Goal: Information Seeking & Learning: Learn about a topic

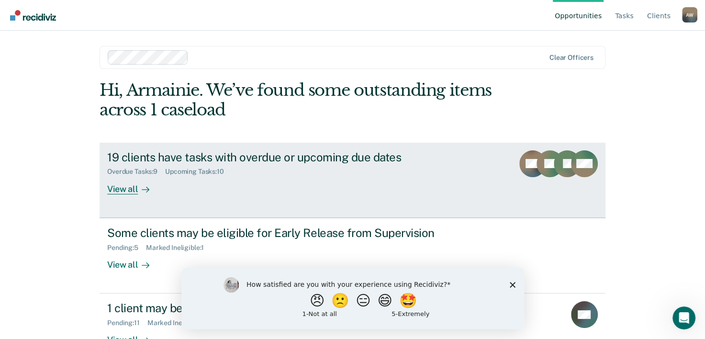
scroll to position [29, 0]
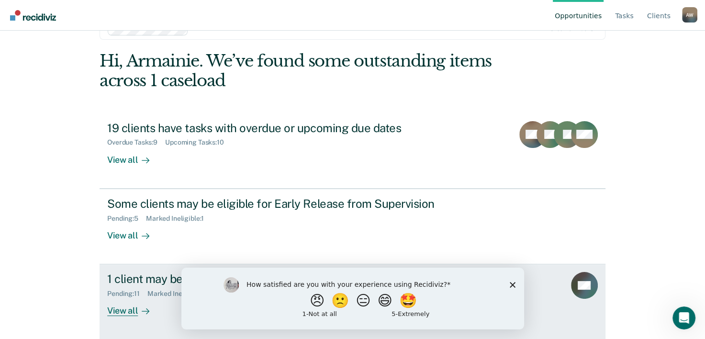
click at [171, 274] on div "1 client may be eligible for Annual Report Status" at bounding box center [275, 279] width 336 height 14
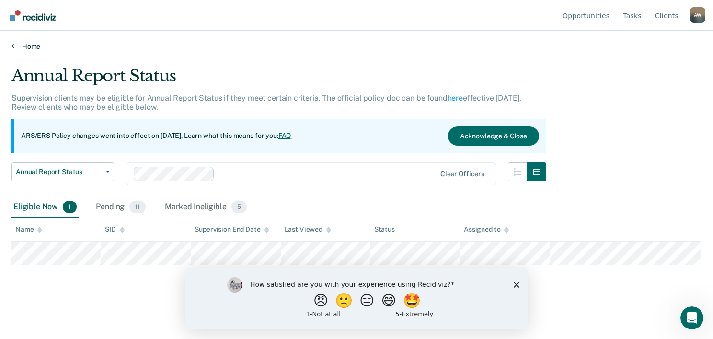
click at [27, 49] on link "Home" at bounding box center [356, 46] width 690 height 9
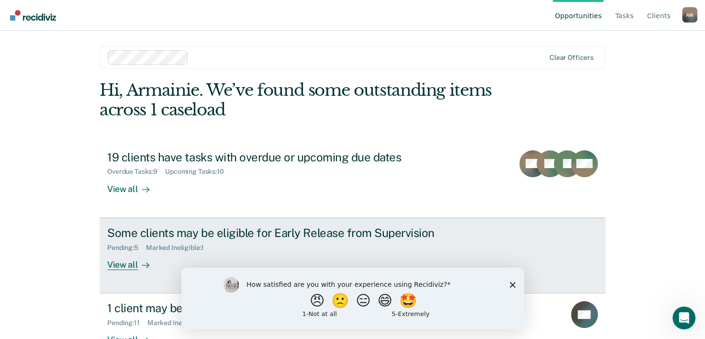
click at [209, 226] on div "Some clients may be eligible for Early Release from Supervision" at bounding box center [275, 233] width 336 height 14
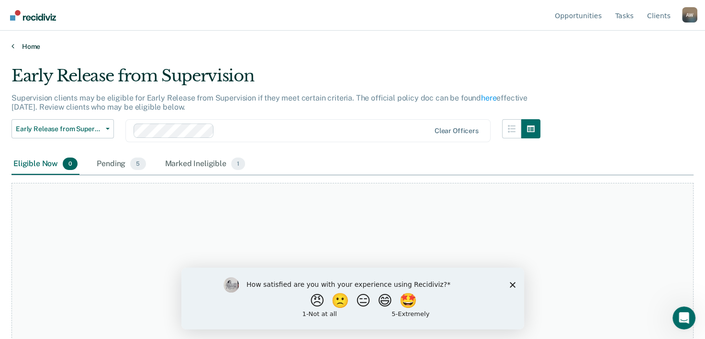
click at [16, 43] on link "Home" at bounding box center [352, 46] width 682 height 9
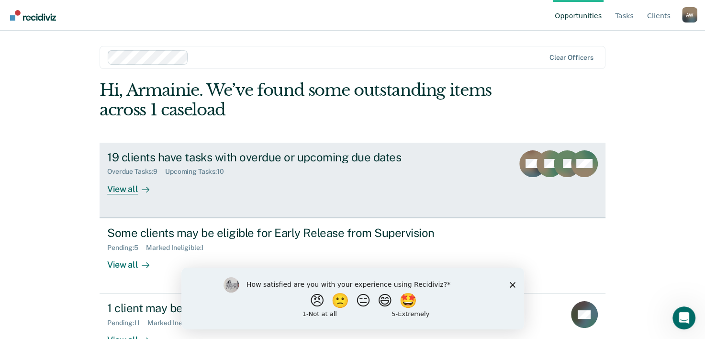
click at [165, 151] on div "19 clients have tasks with overdue or upcoming due dates" at bounding box center [275, 157] width 336 height 14
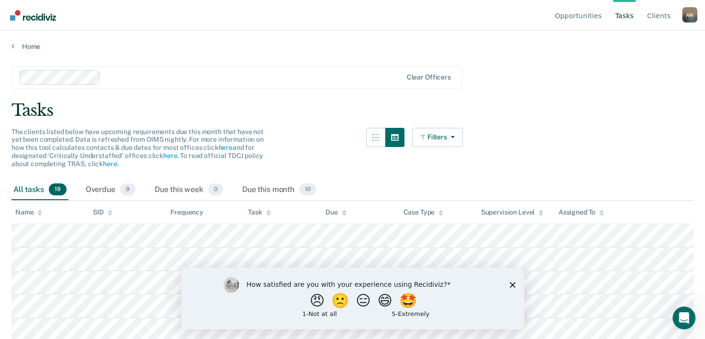
click at [40, 51] on main "Clear officers Tasks The clients listed below have upcoming requirements due th…" at bounding box center [352, 193] width 705 height 285
click at [25, 39] on div "Home" at bounding box center [352, 41] width 705 height 20
click at [29, 45] on link "Home" at bounding box center [352, 46] width 682 height 9
